Goal: Task Accomplishment & Management: Use online tool/utility

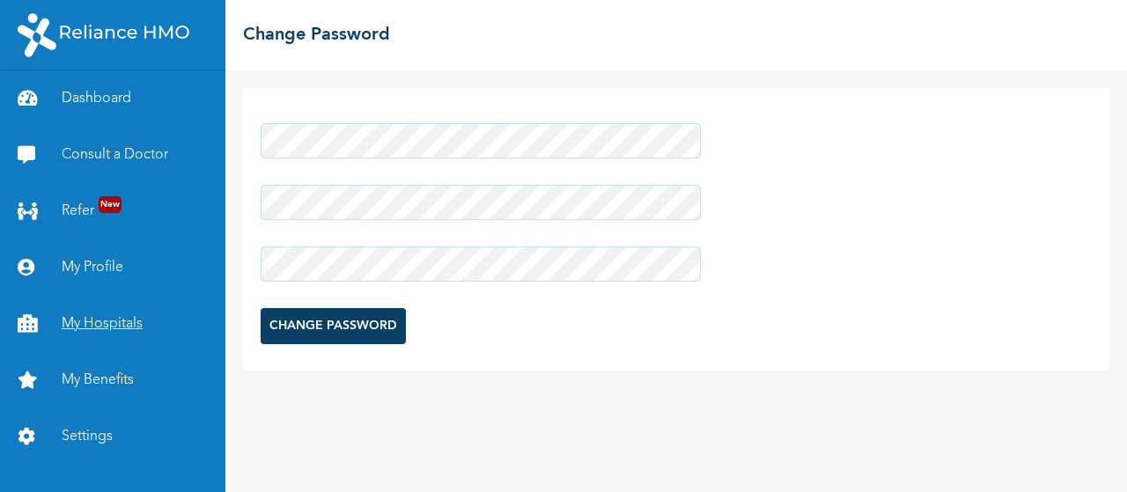
click at [95, 319] on link "My Hospitals" at bounding box center [112, 324] width 225 height 56
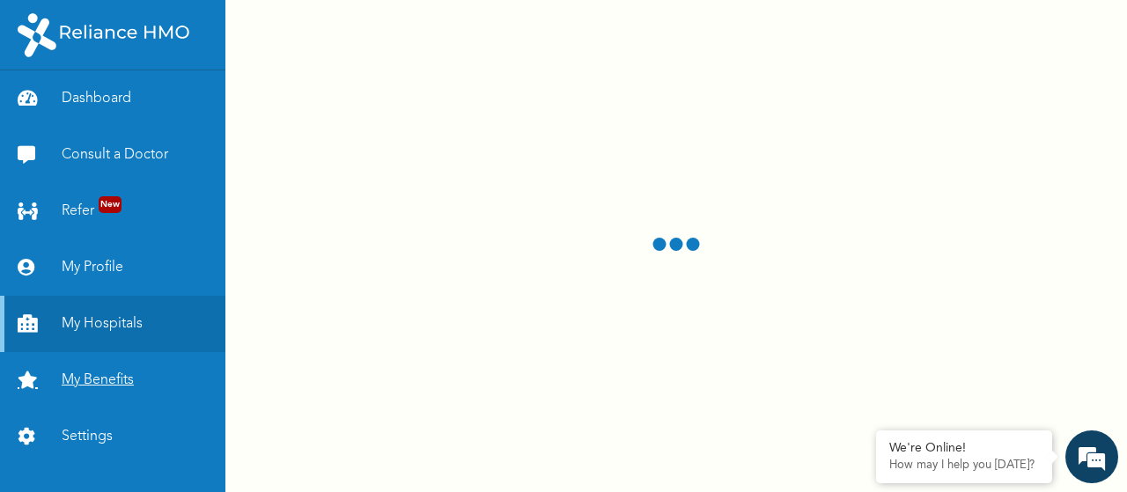
click at [94, 381] on link "My Benefits" at bounding box center [112, 380] width 225 height 56
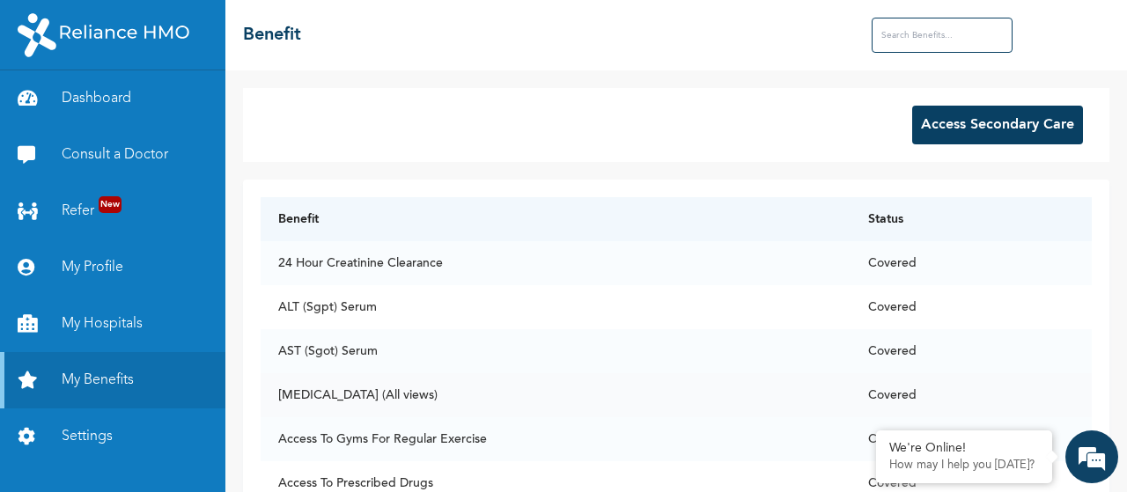
click at [449, 400] on td "[MEDICAL_DATA] (All views)" at bounding box center [556, 395] width 590 height 44
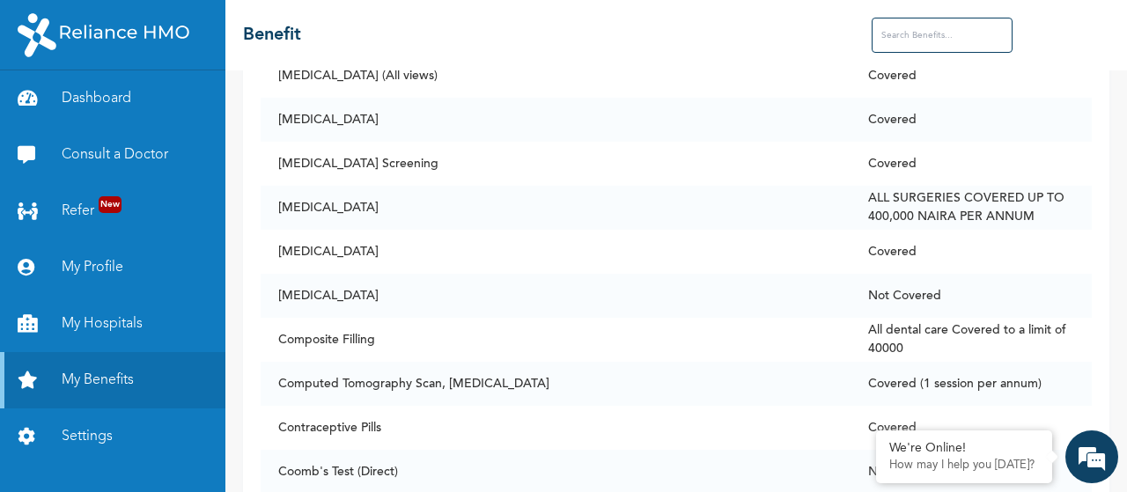
scroll to position [2257, 0]
click at [911, 23] on input "text" at bounding box center [941, 35] width 141 height 35
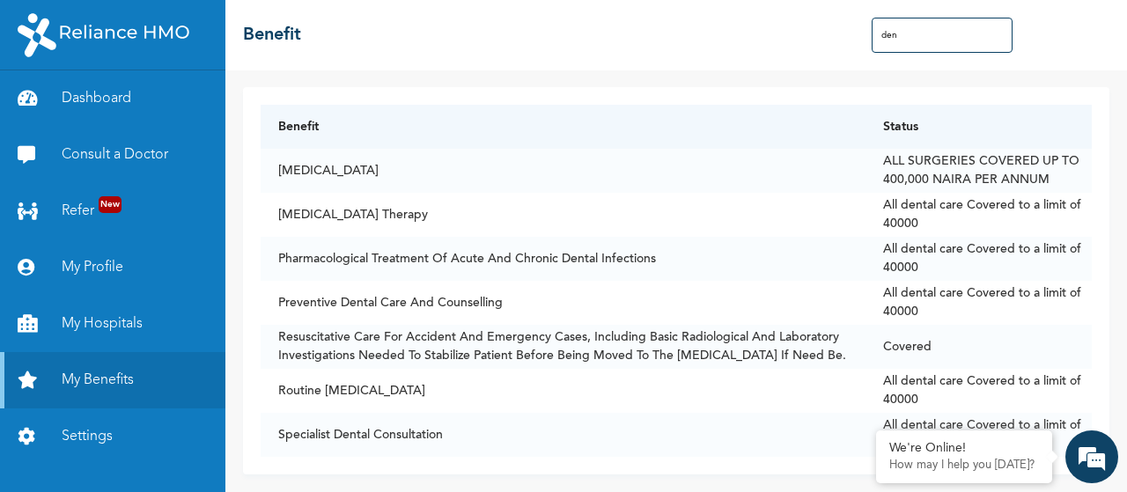
type input "dent"
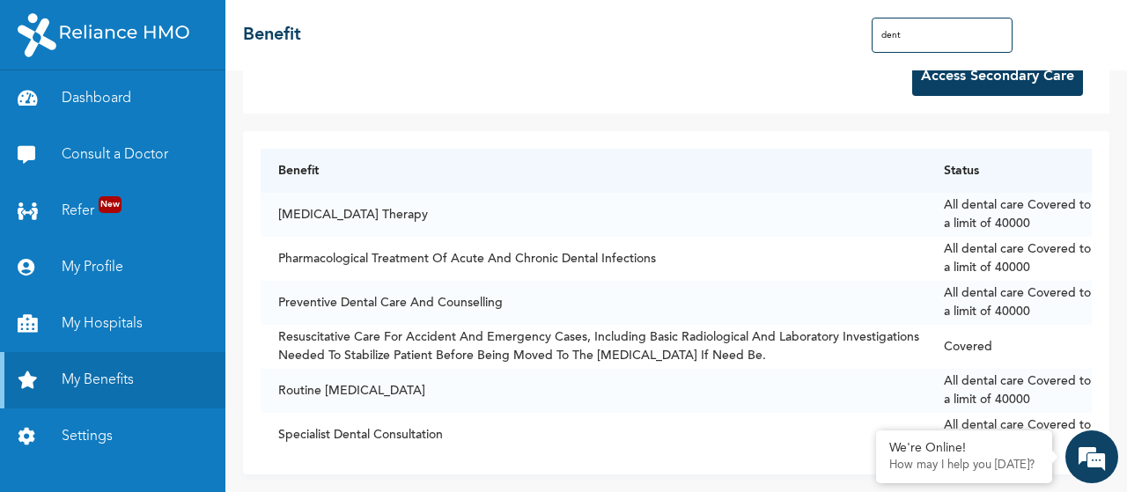
drag, startPoint x: 922, startPoint y: 43, endPoint x: 843, endPoint y: 37, distance: 78.6
click at [843, 37] on div "☰ Benefit dent" at bounding box center [675, 35] width 901 height 70
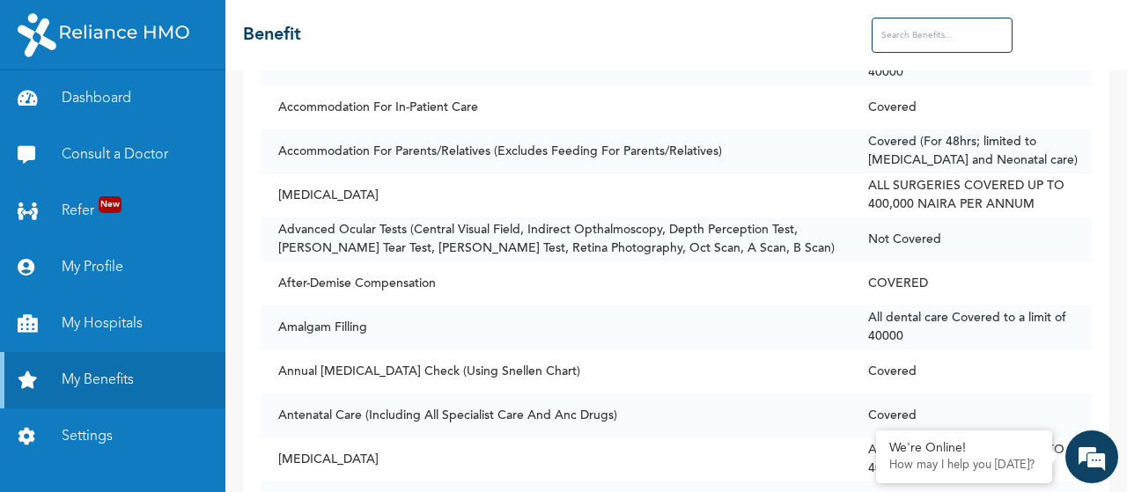
scroll to position [0, 0]
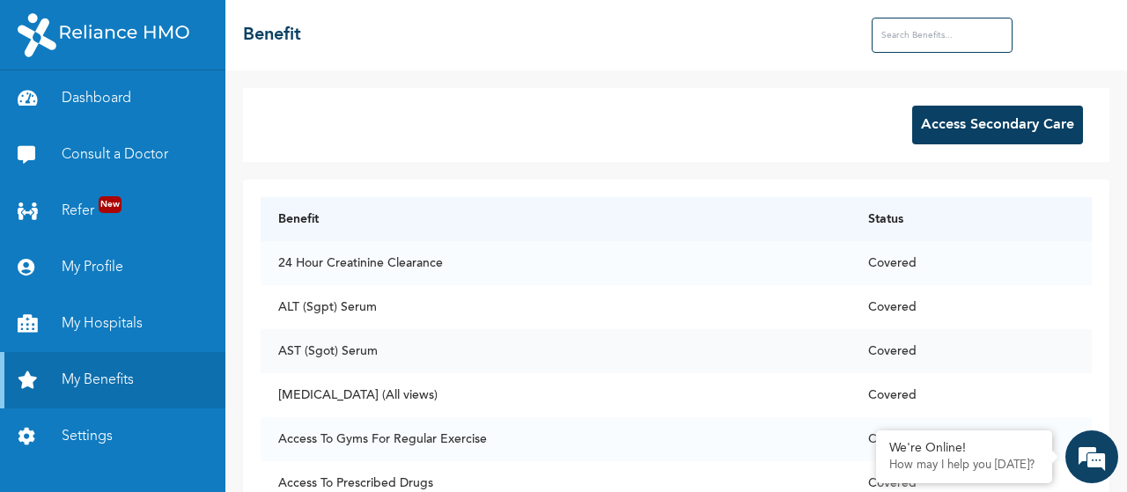
click at [775, 340] on td "AST (Sgot) Serum" at bounding box center [556, 351] width 590 height 44
click at [944, 135] on button "Access Secondary Care" at bounding box center [997, 125] width 171 height 39
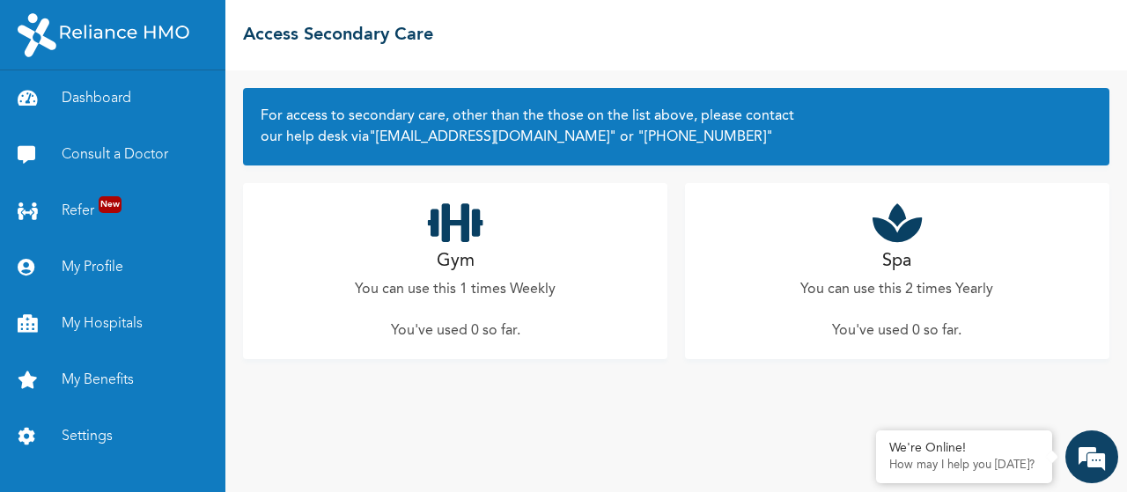
click at [880, 304] on div "Spa You can use this 2 times Yearly You've used 0 so far ." at bounding box center [897, 271] width 424 height 176
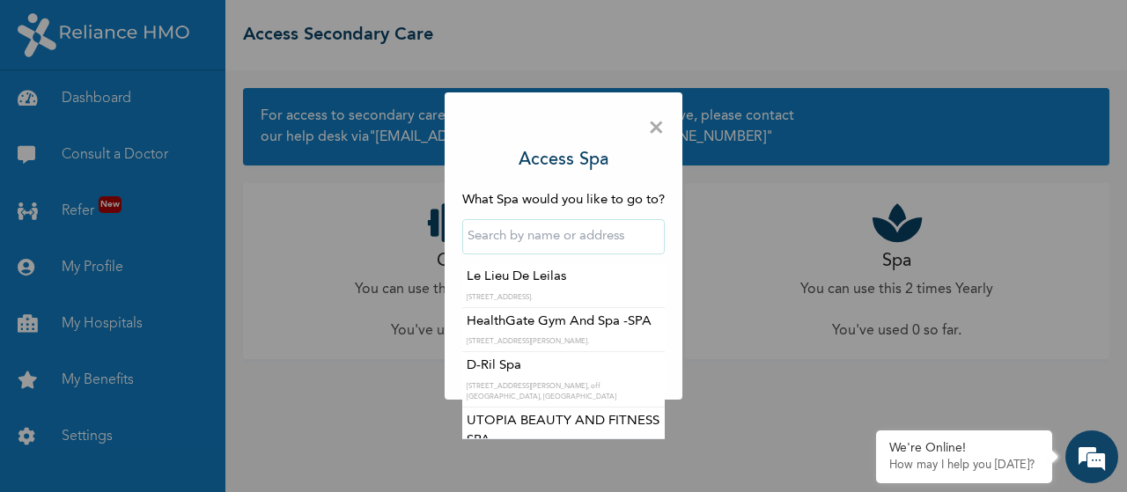
click at [531, 241] on input "text" at bounding box center [563, 236] width 202 height 35
type input "l"
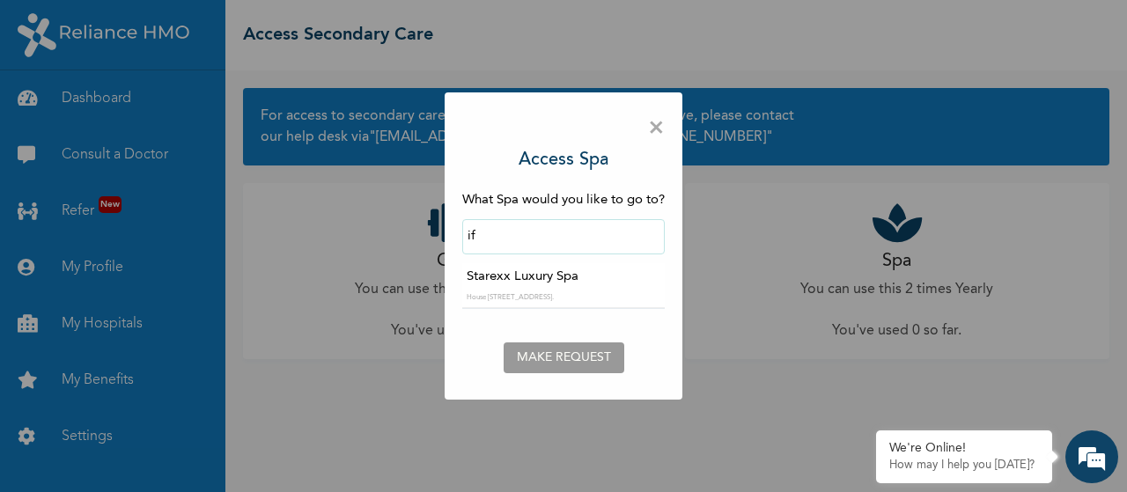
type input "i"
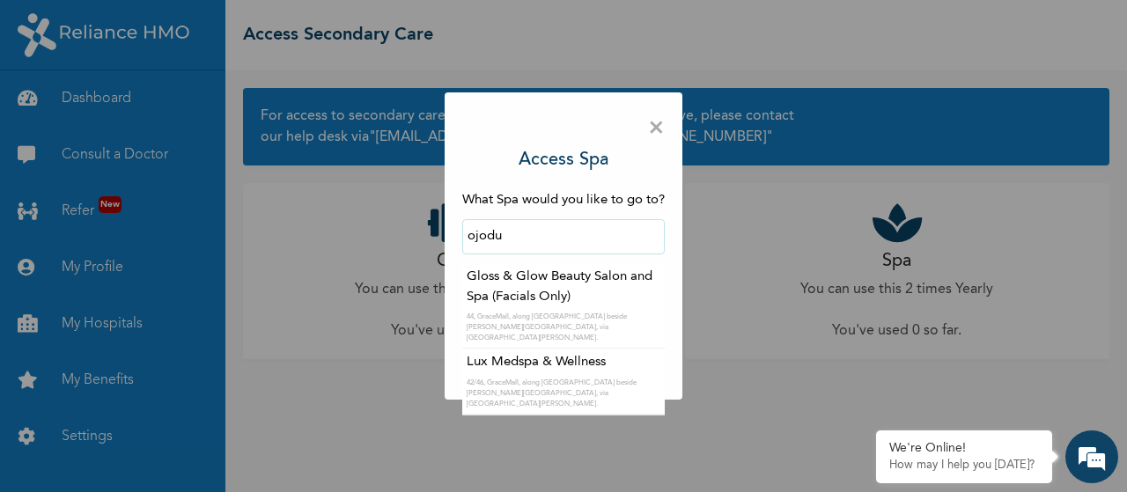
type input "Gloss & Glow Beauty Salon and Spa (Facials Only)"
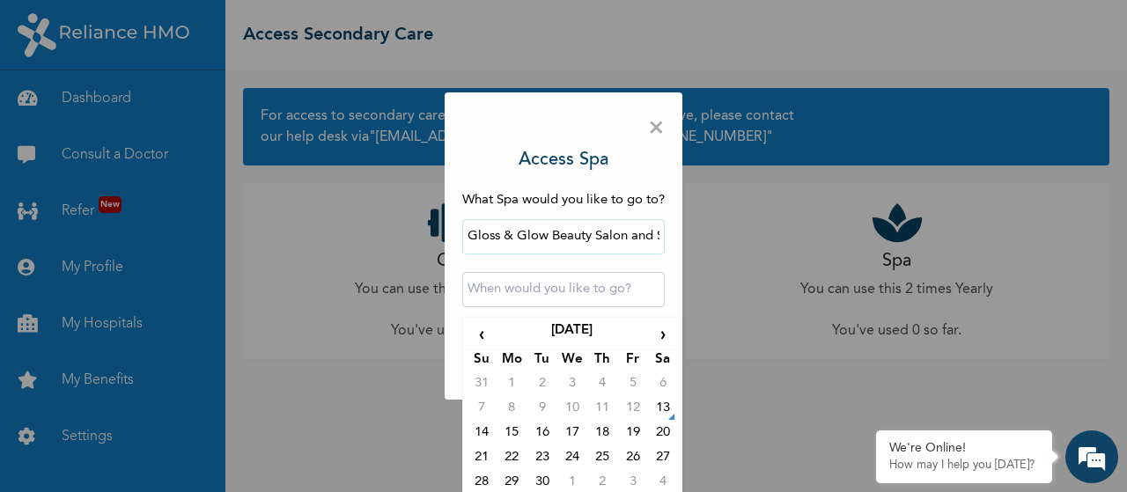
click at [557, 291] on input "text" at bounding box center [563, 289] width 202 height 35
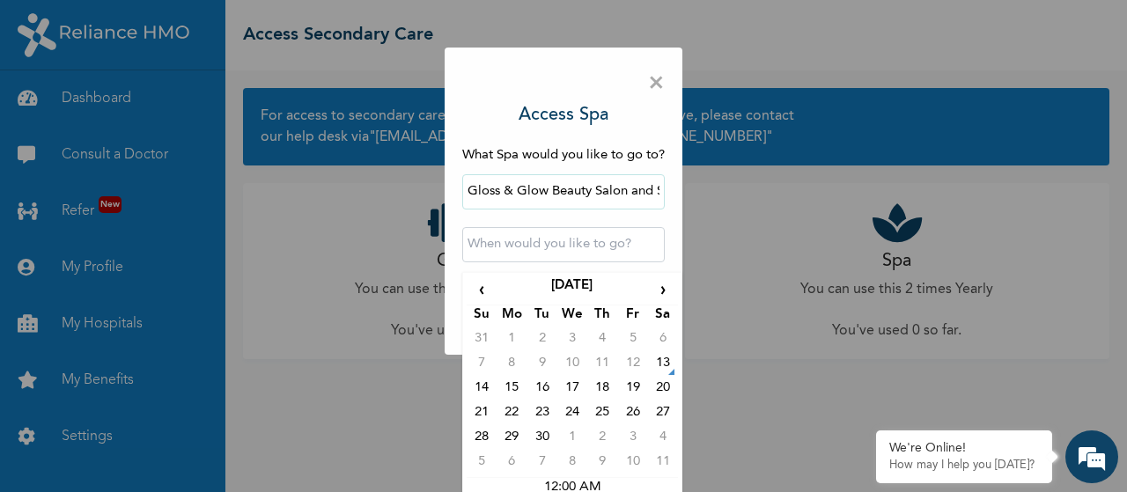
scroll to position [59, 0]
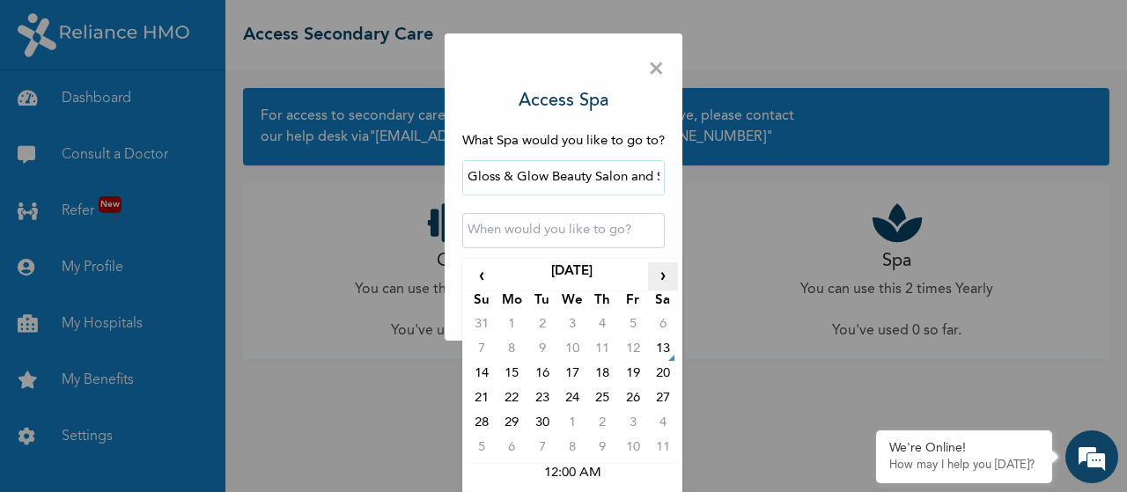
click at [657, 283] on span "›" at bounding box center [663, 276] width 30 height 28
click at [656, 322] on td "4" at bounding box center [663, 327] width 30 height 25
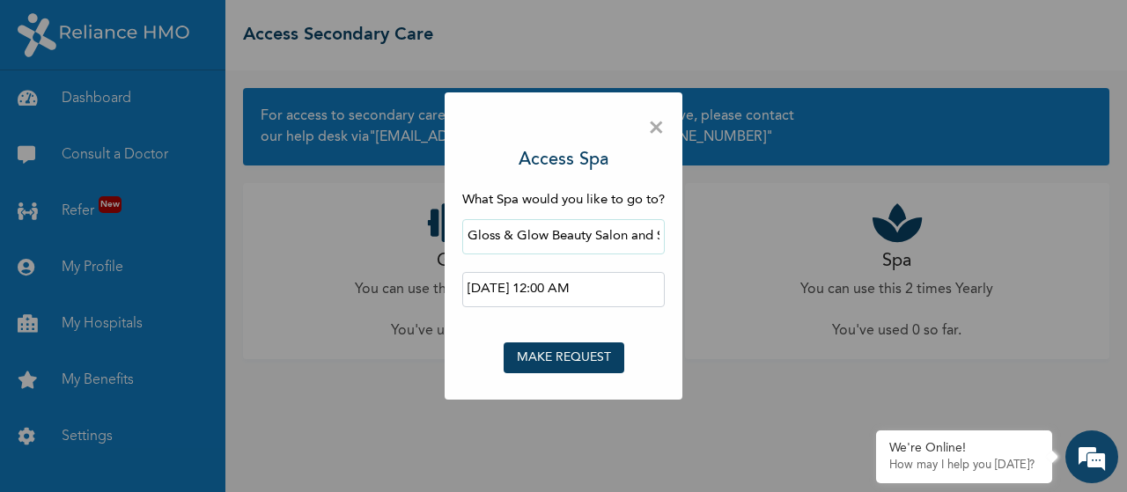
scroll to position [0, 0]
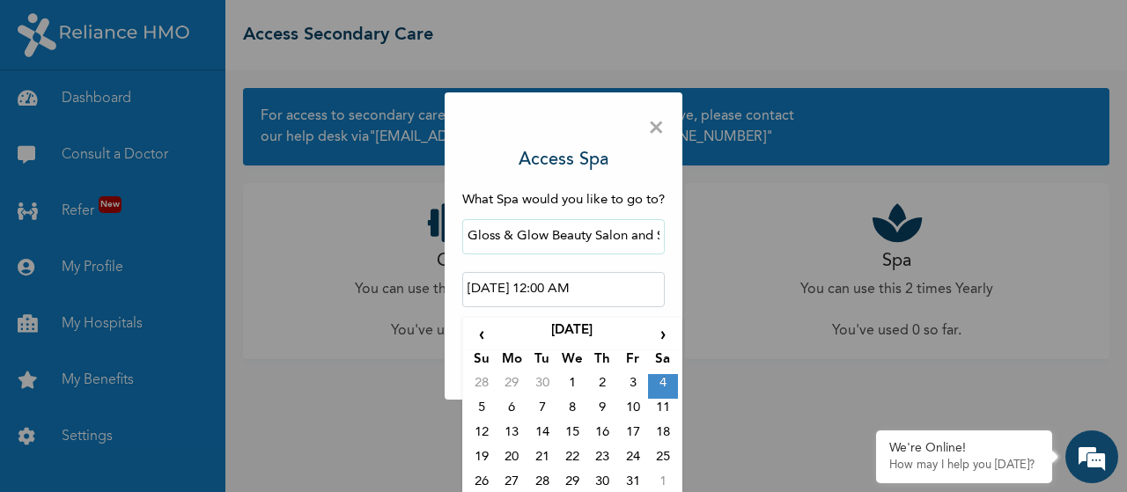
click at [614, 290] on input "[DATE] 12:00 AM" at bounding box center [563, 289] width 202 height 35
click at [591, 285] on input "[DATE] 12:00 AM" at bounding box center [563, 289] width 202 height 35
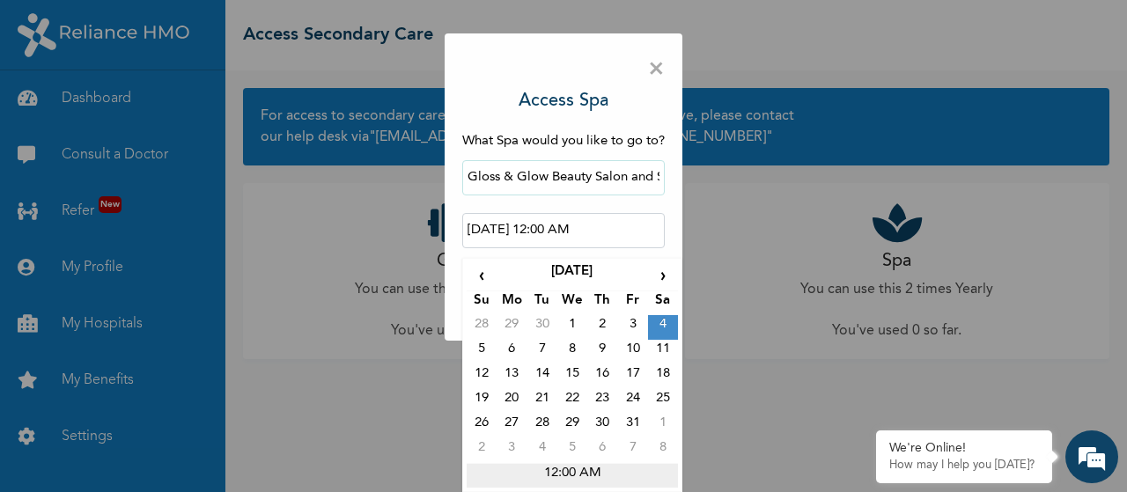
click at [552, 467] on td "12:00 AM" at bounding box center [572, 475] width 211 height 25
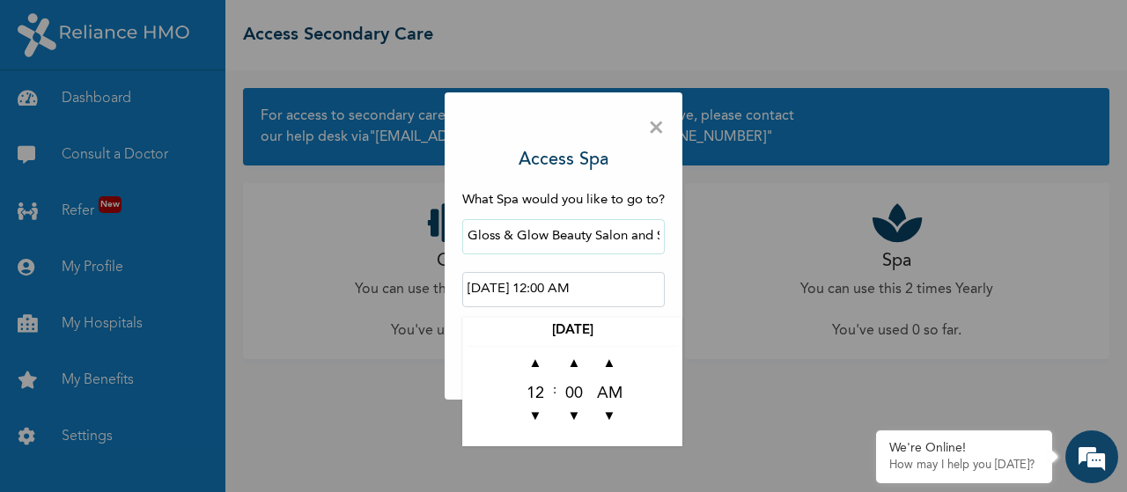
scroll to position [0, 0]
click at [605, 421] on span "▼" at bounding box center [609, 417] width 35 height 35
type input "[DATE] 12:00 PM"
click at [617, 291] on input "[DATE] 12:00 PM" at bounding box center [563, 289] width 202 height 35
click at [601, 325] on th "[DATE]" at bounding box center [572, 333] width 211 height 25
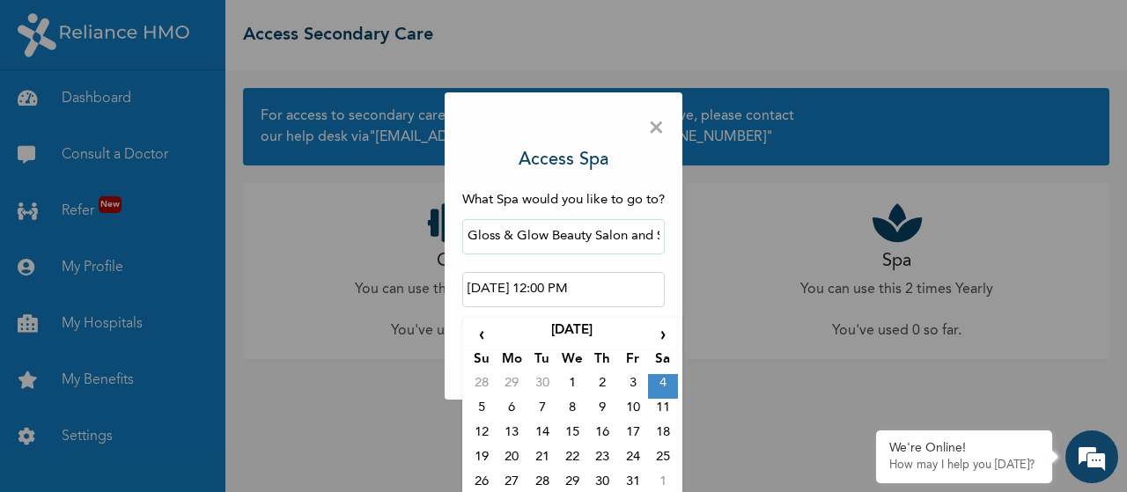
click at [651, 380] on td "4" at bounding box center [663, 386] width 30 height 25
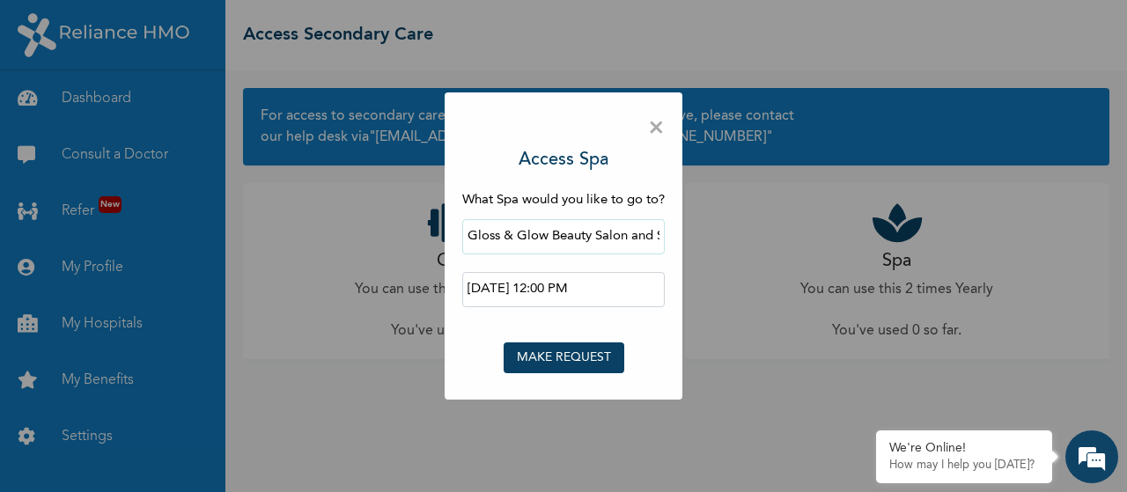
click at [603, 355] on button "MAKE REQUEST" at bounding box center [564, 357] width 121 height 31
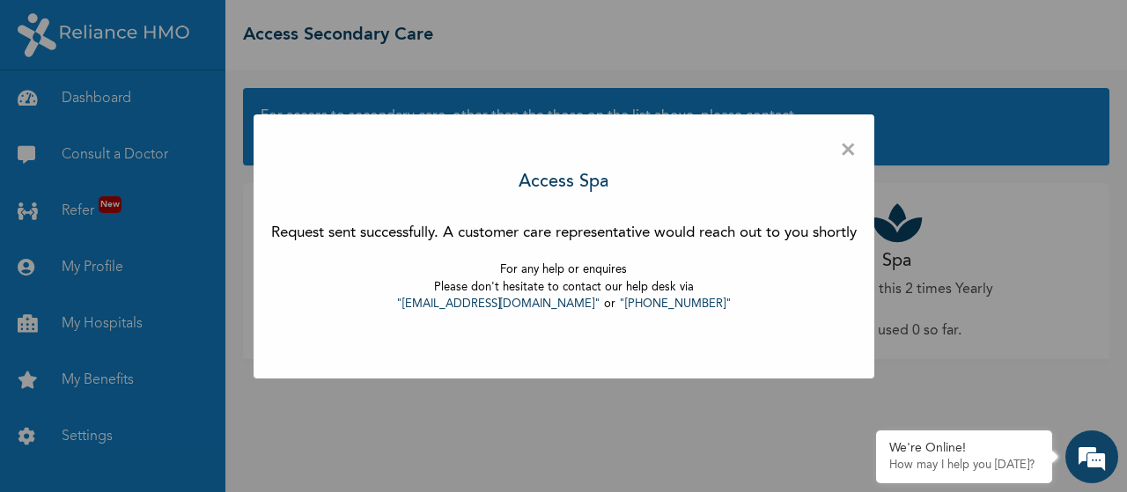
click at [850, 160] on span "×" at bounding box center [848, 150] width 17 height 37
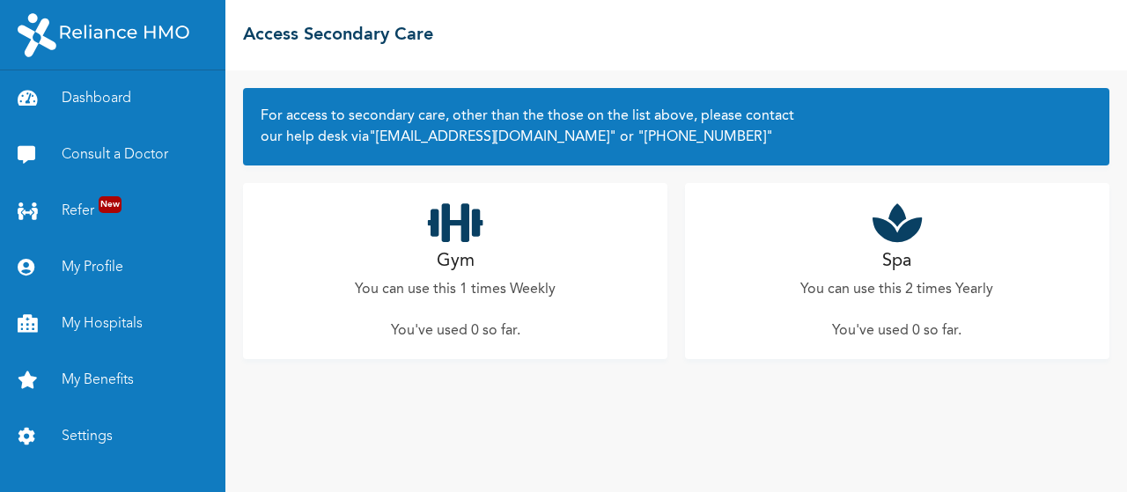
click at [465, 255] on h2 "Gym" at bounding box center [456, 261] width 38 height 26
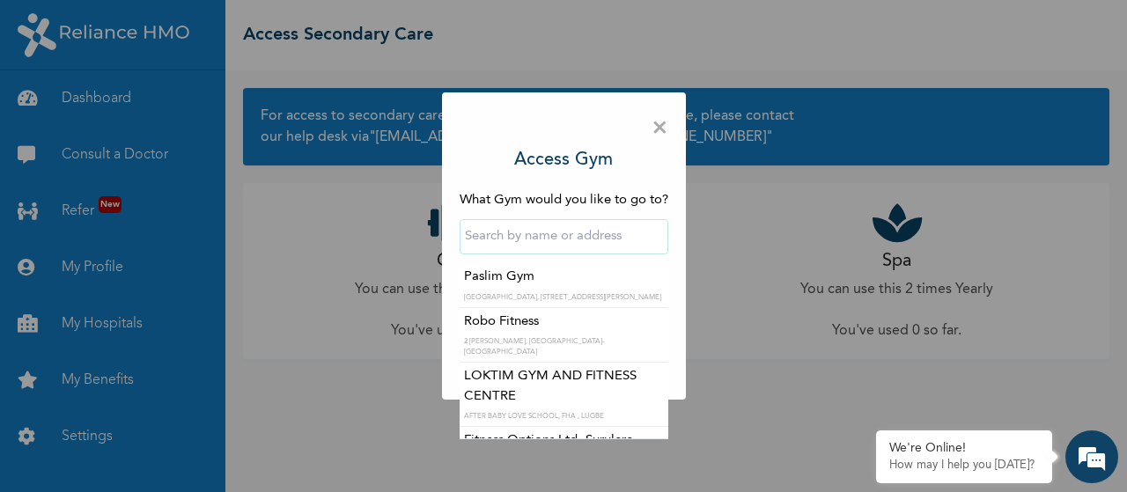
click at [562, 238] on input "text" at bounding box center [564, 236] width 209 height 35
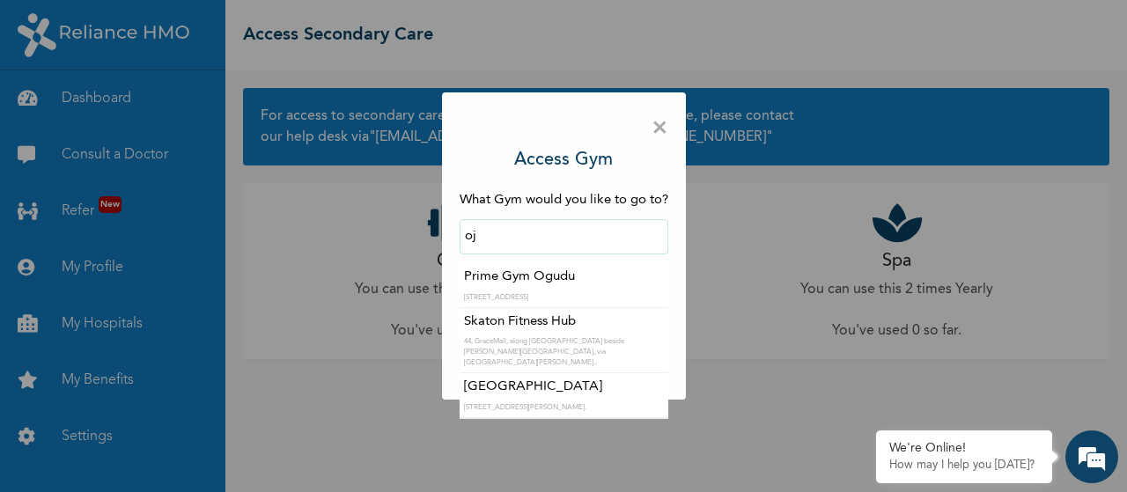
type input "o"
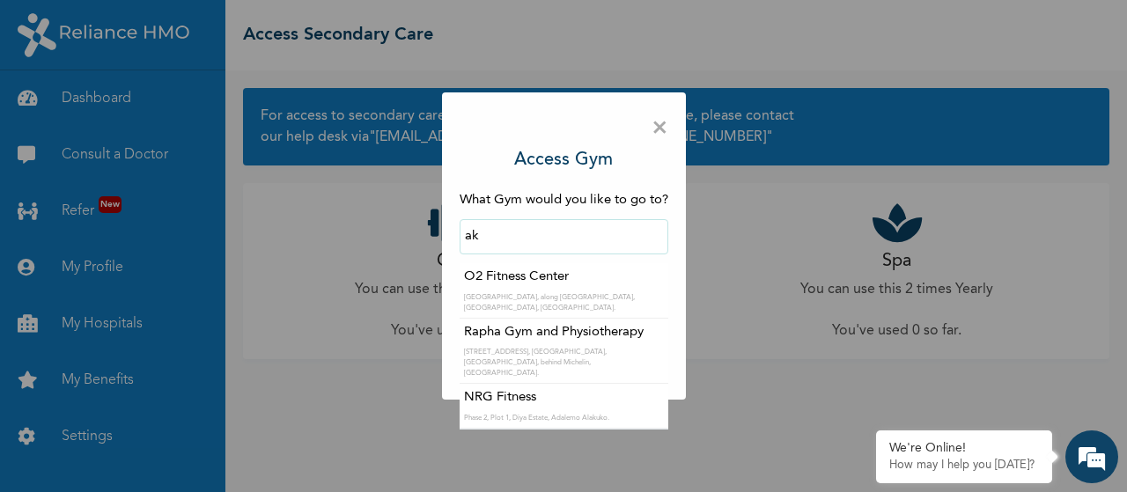
type input "a"
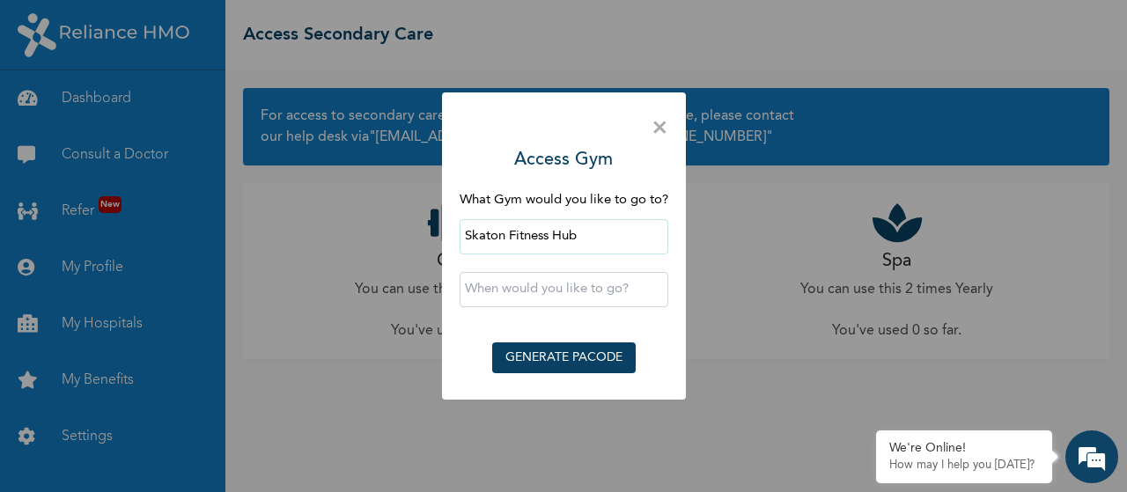
drag, startPoint x: 578, startPoint y: 277, endPoint x: 575, endPoint y: 246, distance: 31.9
drag, startPoint x: 579, startPoint y: 240, endPoint x: 465, endPoint y: 251, distance: 114.9
click at [465, 251] on input "Skaton Fitness Hub" at bounding box center [564, 236] width 209 height 35
drag, startPoint x: 571, startPoint y: 307, endPoint x: 570, endPoint y: 231, distance: 76.6
click at [589, 235] on input "Skaton Fitness Hub" at bounding box center [564, 236] width 209 height 35
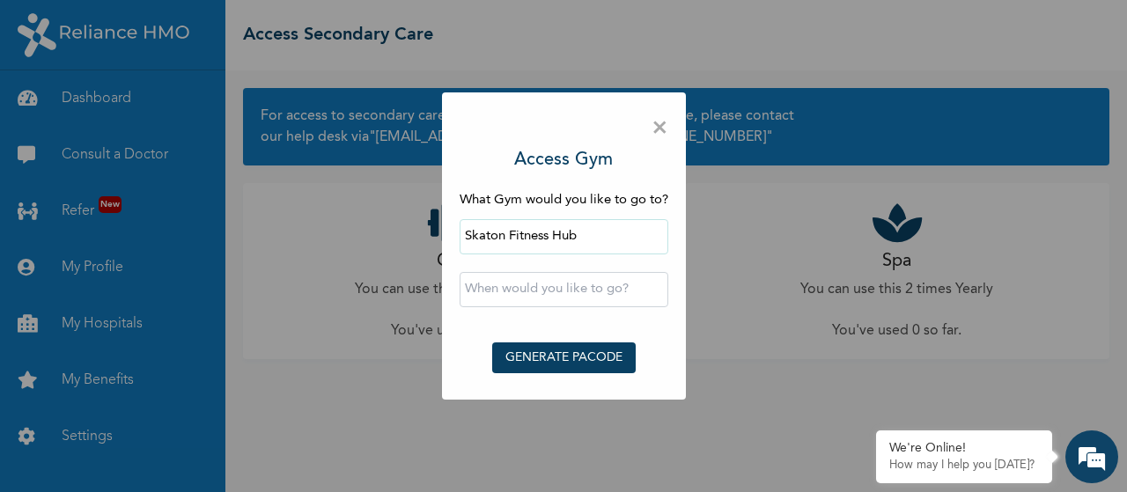
drag, startPoint x: 577, startPoint y: 300, endPoint x: 587, endPoint y: 231, distance: 70.2
click at [587, 230] on input "Skaton Fitness Hub" at bounding box center [564, 236] width 209 height 35
type input "S"
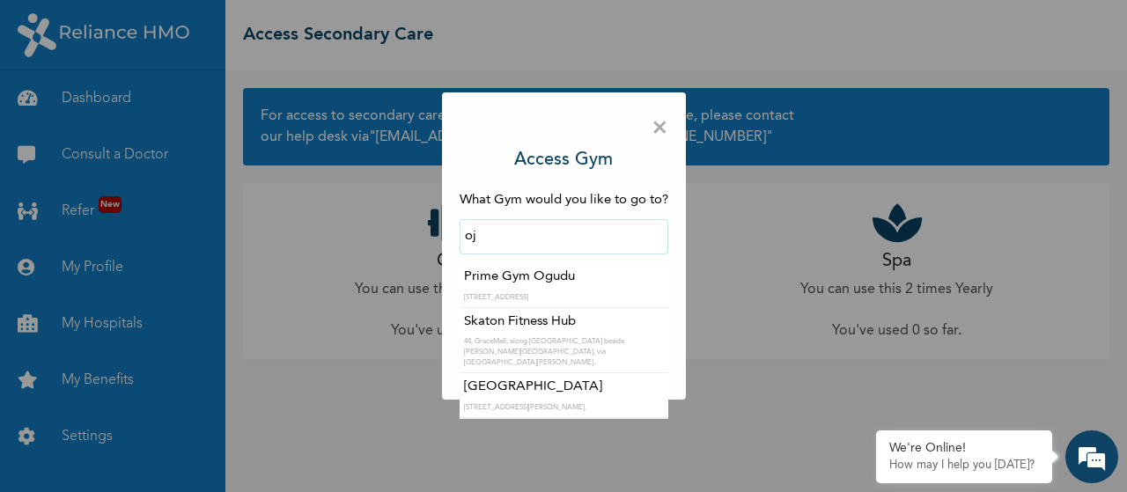
type input "o"
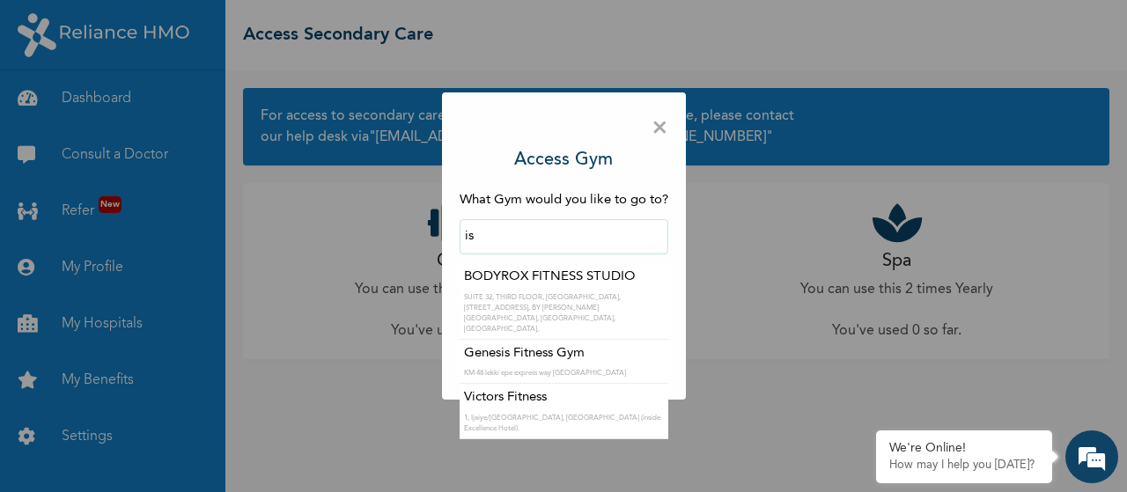
type input "i"
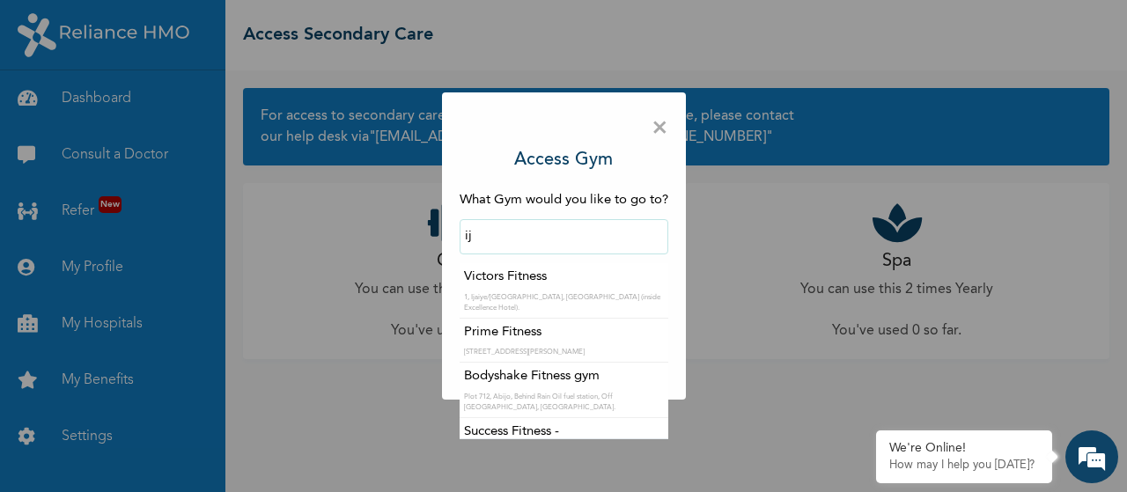
type input "i"
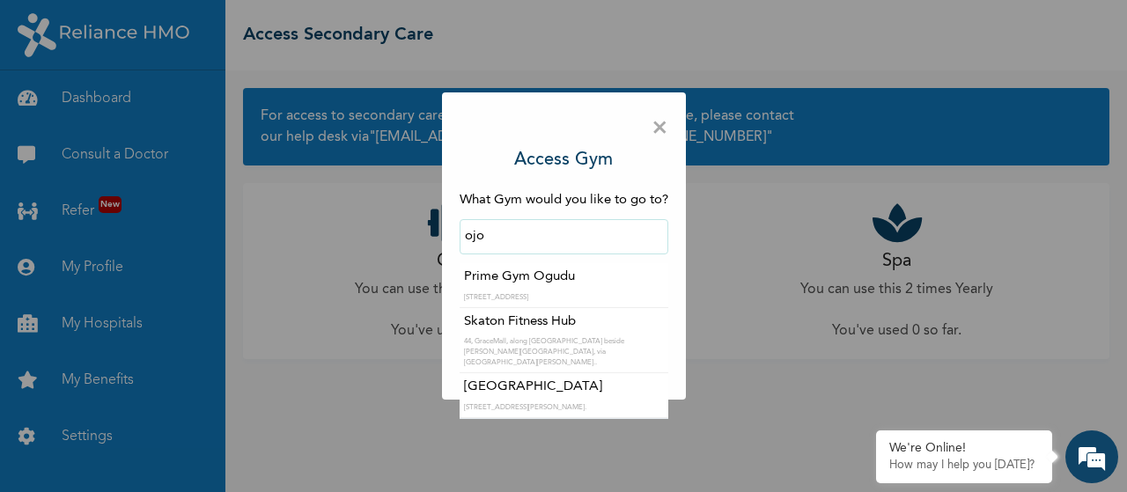
type input "ojo"
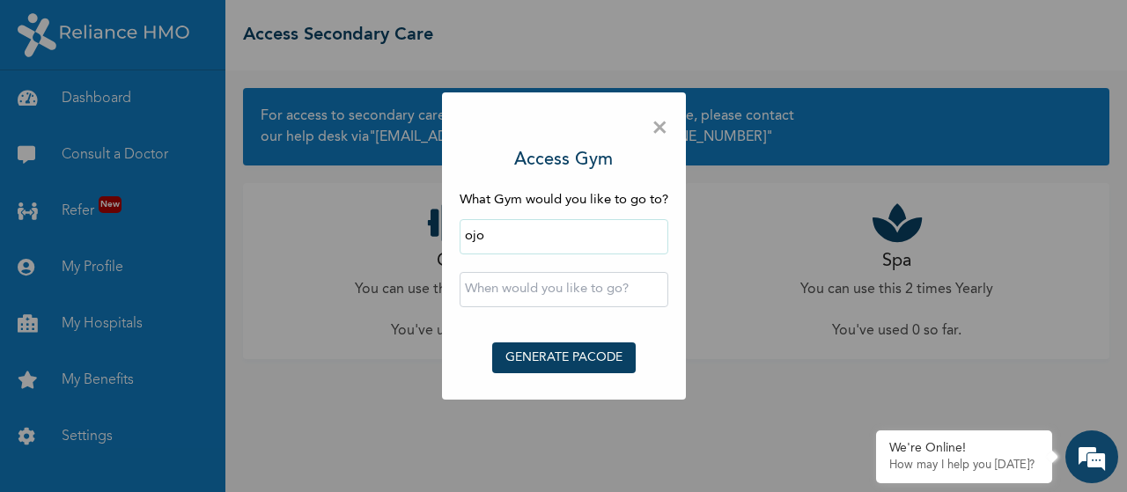
click at [837, 374] on div "× Access Gym What Gym would you like to go to? ojo ‹ September 2025 › Su Mo Tu …" at bounding box center [563, 246] width 1127 height 492
click at [664, 129] on span "×" at bounding box center [659, 128] width 17 height 37
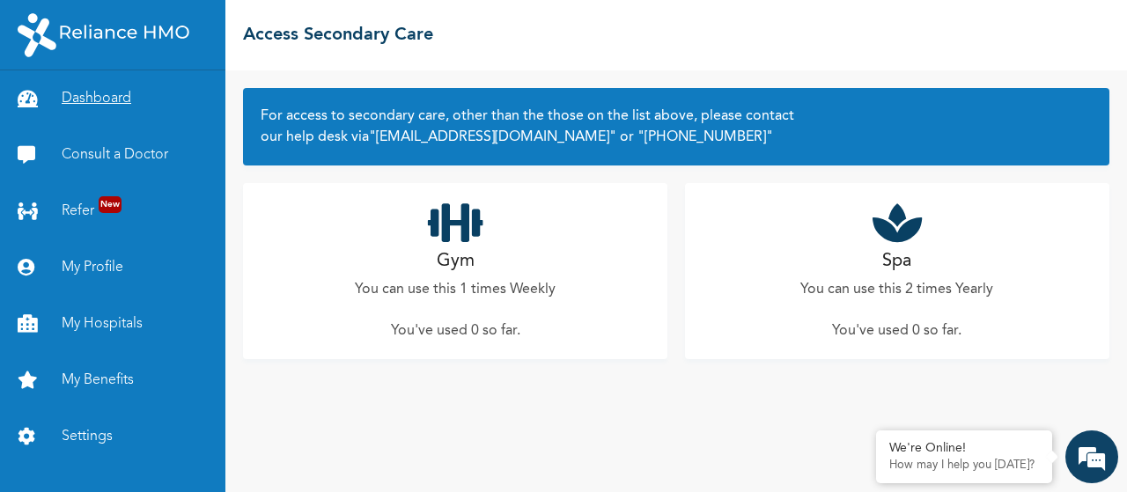
click at [101, 108] on link "Dashboard" at bounding box center [112, 98] width 225 height 56
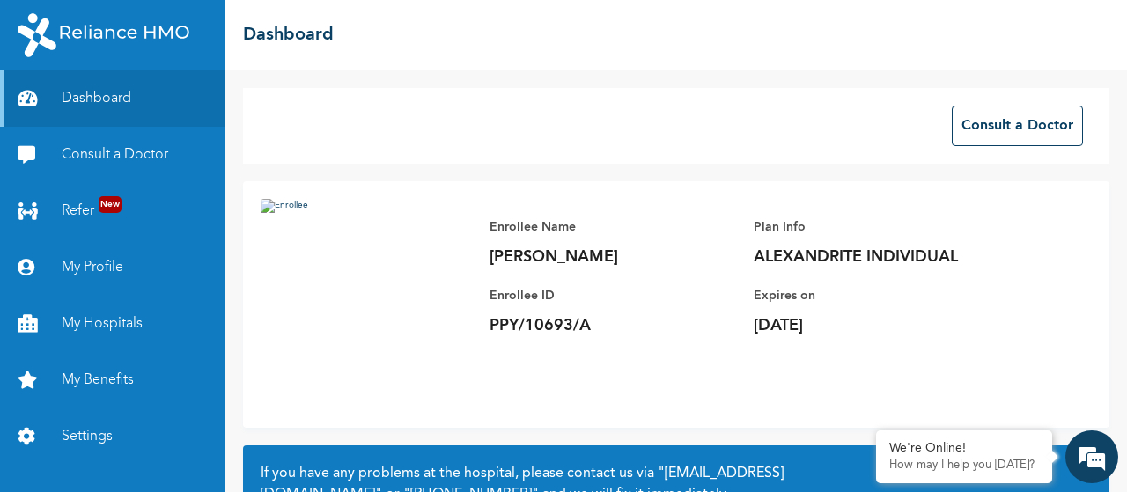
scroll to position [190, 0]
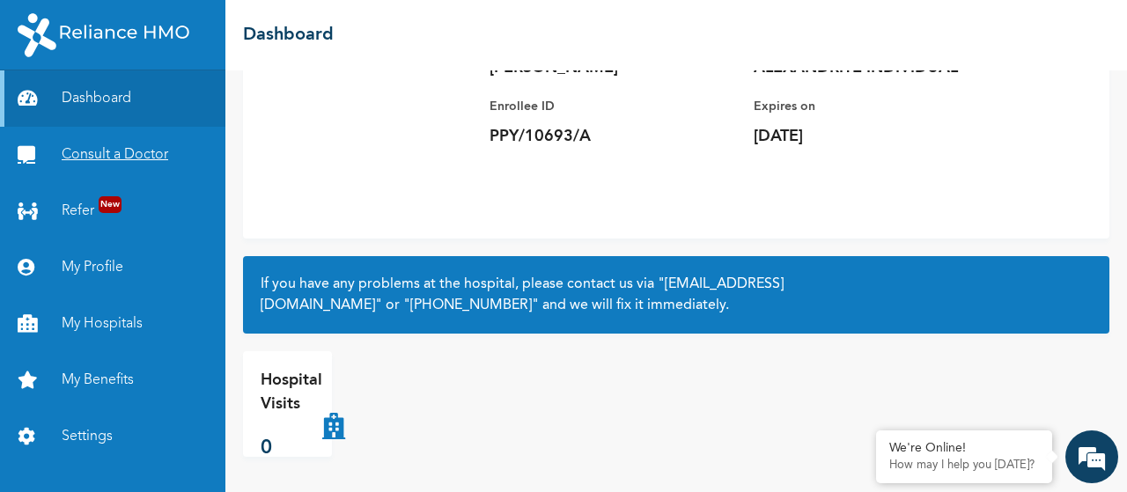
click at [138, 155] on link "Consult a Doctor" at bounding box center [112, 155] width 225 height 56
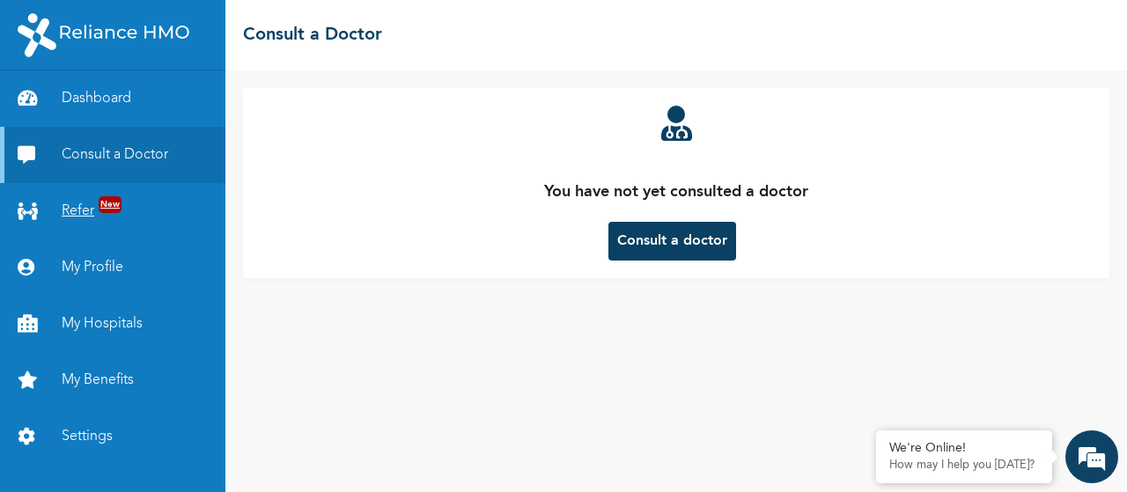
click at [89, 221] on link "Refer New" at bounding box center [112, 211] width 225 height 56
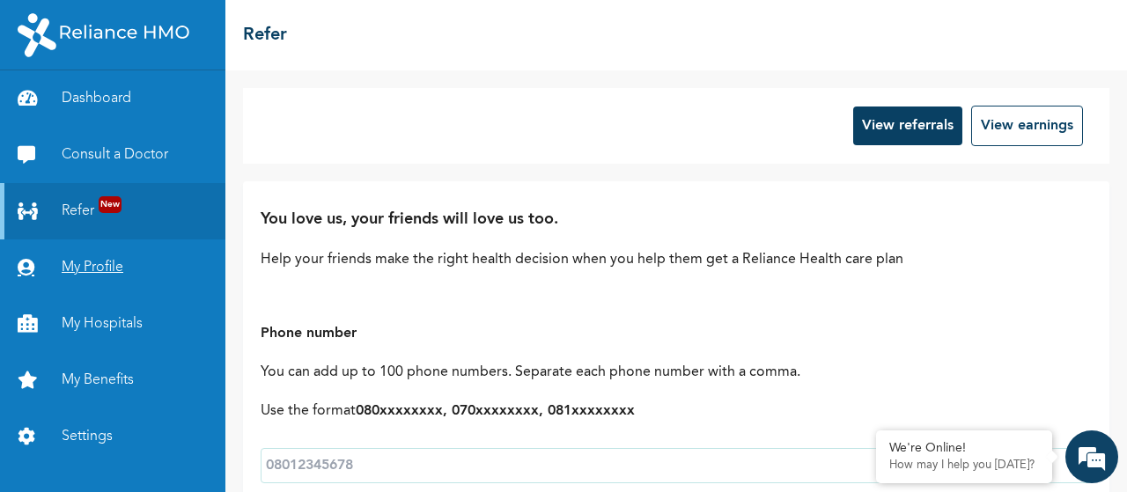
click at [93, 267] on link "My Profile" at bounding box center [112, 267] width 225 height 56
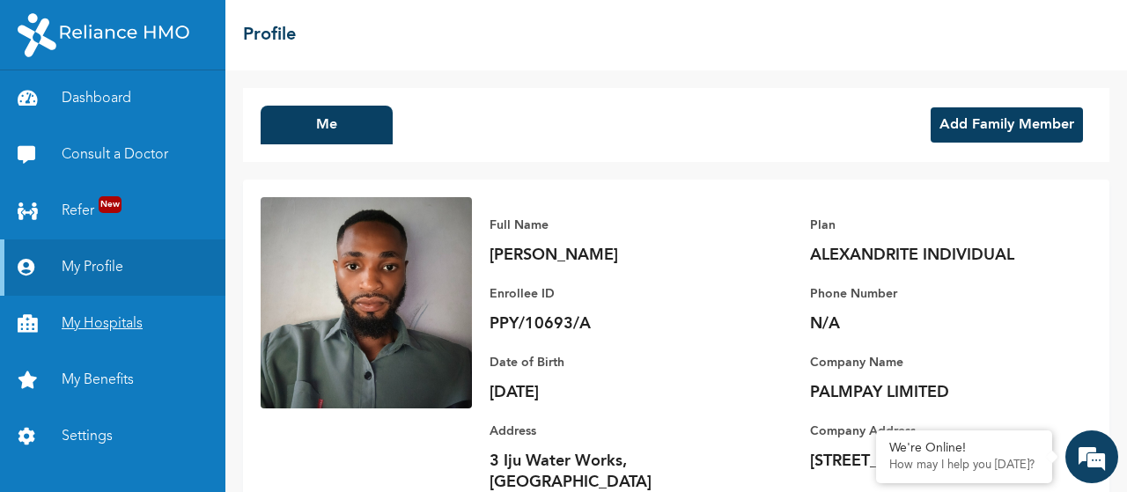
click at [99, 327] on link "My Hospitals" at bounding box center [112, 324] width 225 height 56
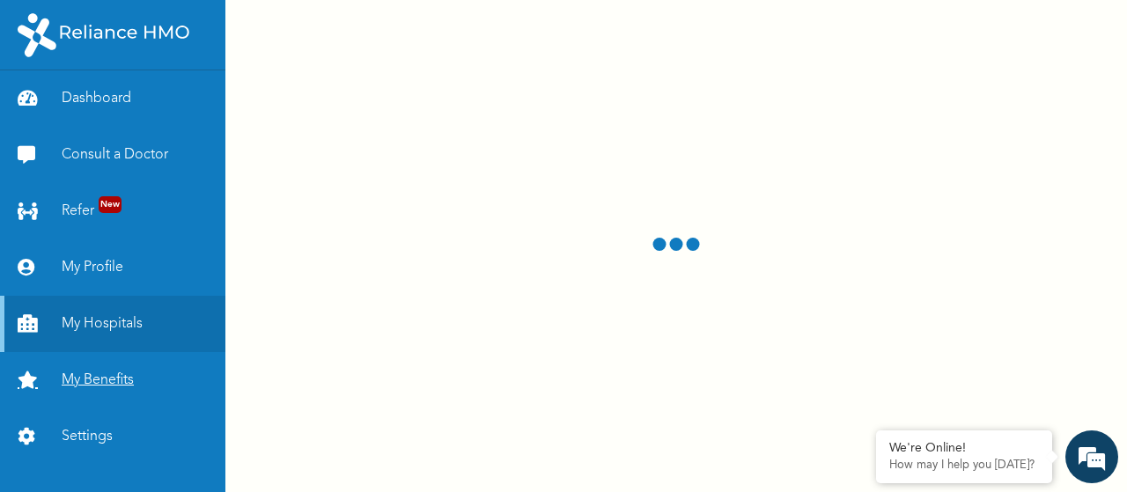
click at [110, 369] on link "My Benefits" at bounding box center [112, 380] width 225 height 56
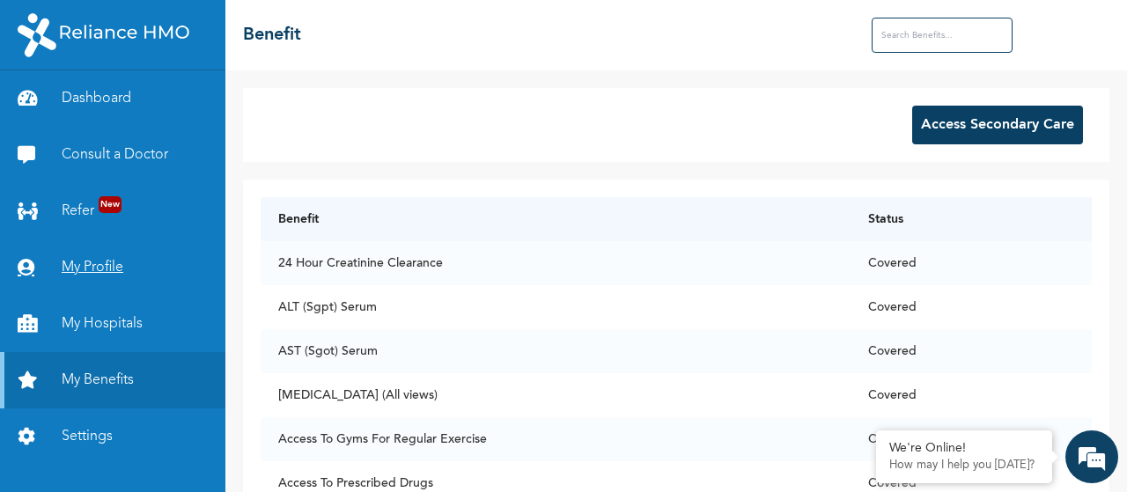
click at [71, 273] on link "My Profile" at bounding box center [112, 267] width 225 height 56
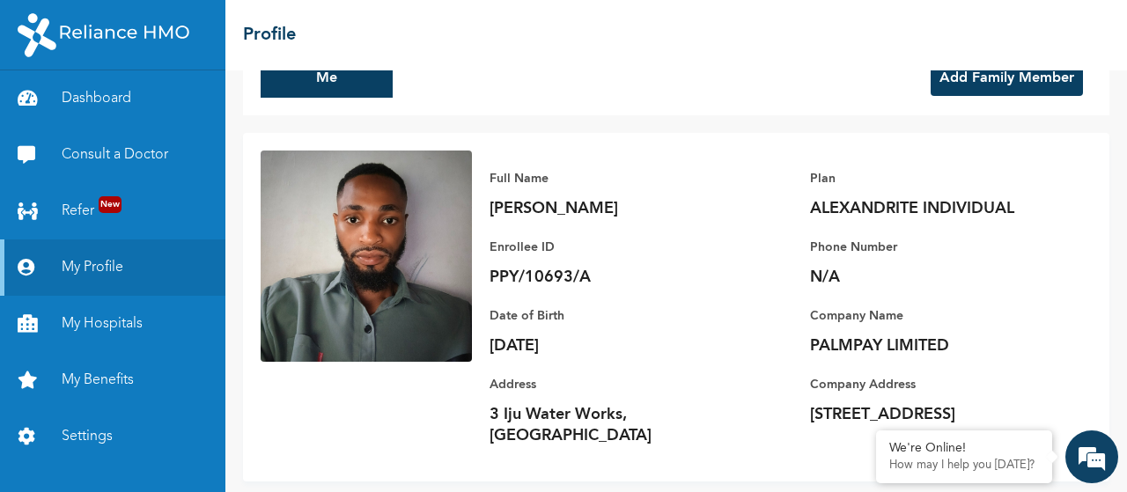
scroll to position [3, 0]
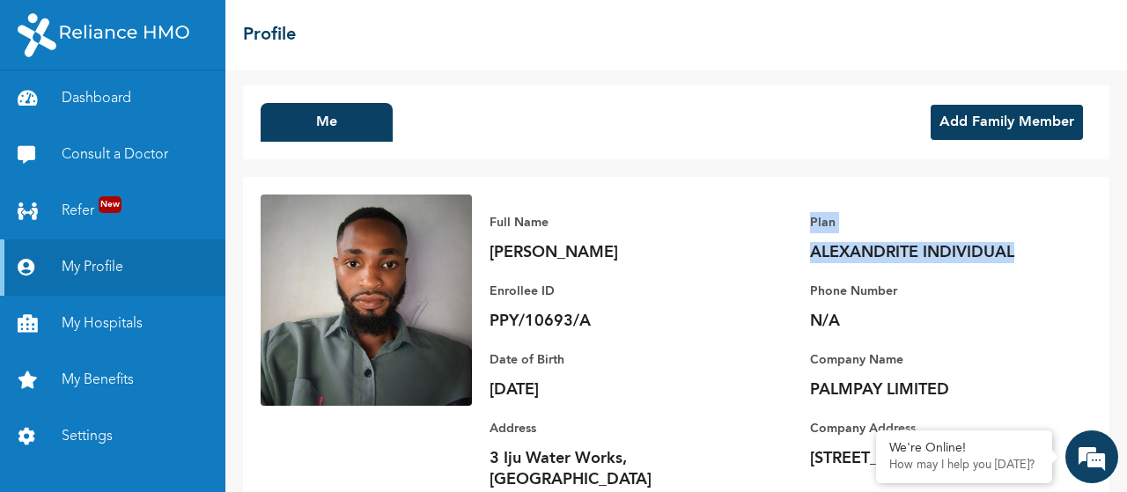
drag, startPoint x: 1000, startPoint y: 250, endPoint x: 795, endPoint y: 231, distance: 206.0
click at [795, 231] on div "Full Name Balogun Emmanuel Enrollee ID PPY/10693/A Plan ALEXANDRITE INDIVIDUAL …" at bounding box center [782, 351] width 620 height 313
copy div "Plan ALEXANDRITE INDIVIDUAL"
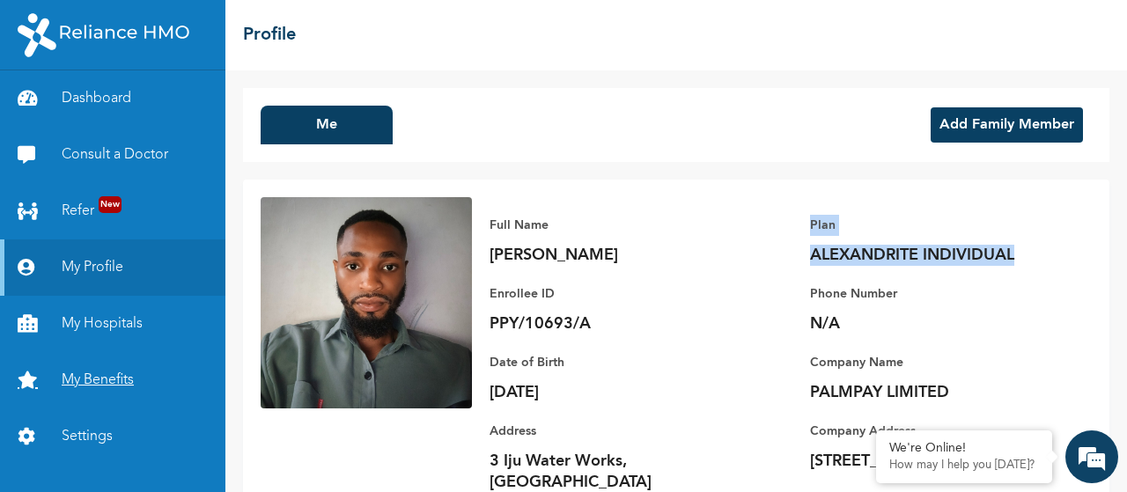
click at [113, 380] on link "My Benefits" at bounding box center [112, 380] width 225 height 56
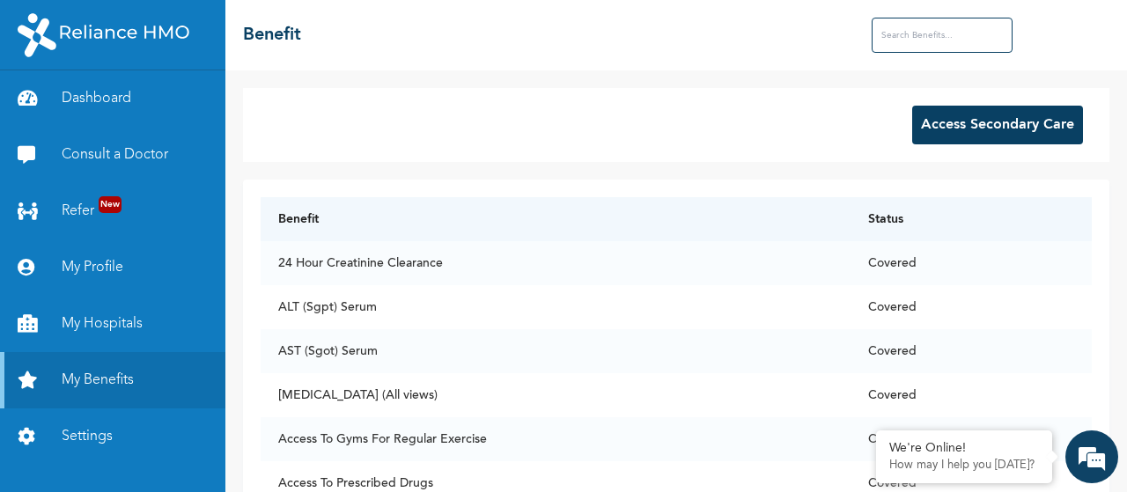
click at [895, 30] on input "text" at bounding box center [941, 35] width 141 height 35
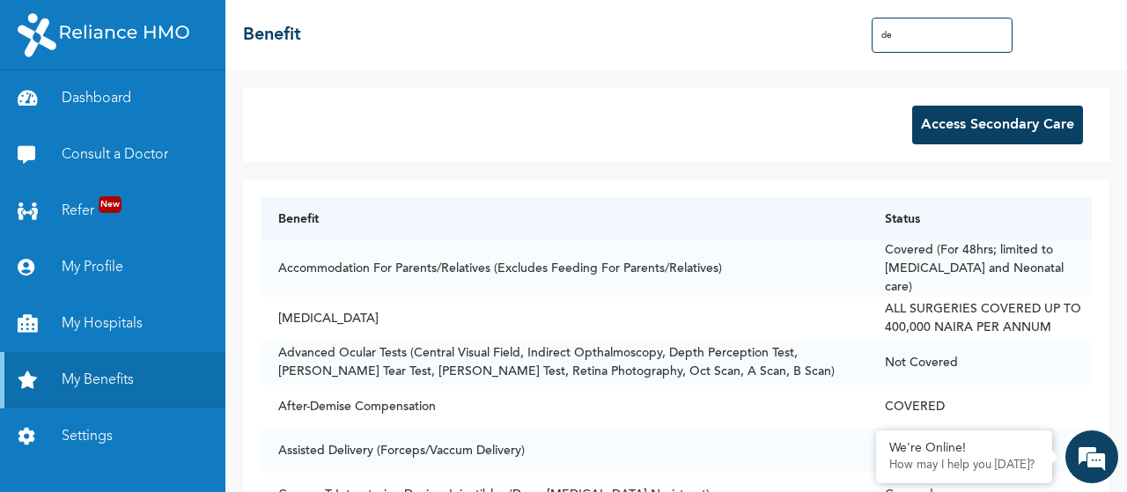
type input "d"
